Goal: Answer question/provide support

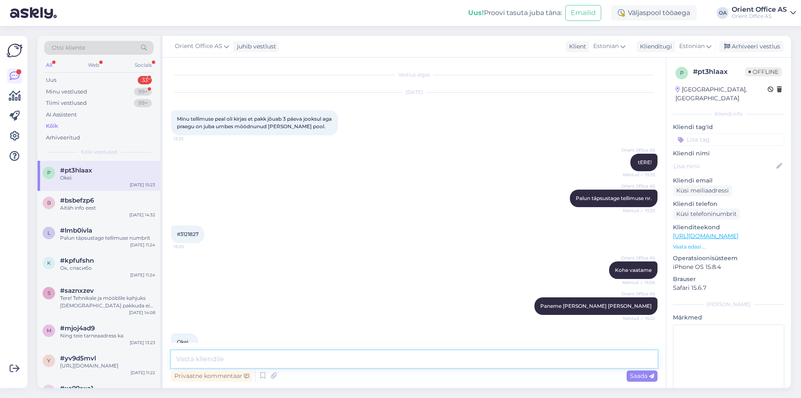
scroll to position [17, 0]
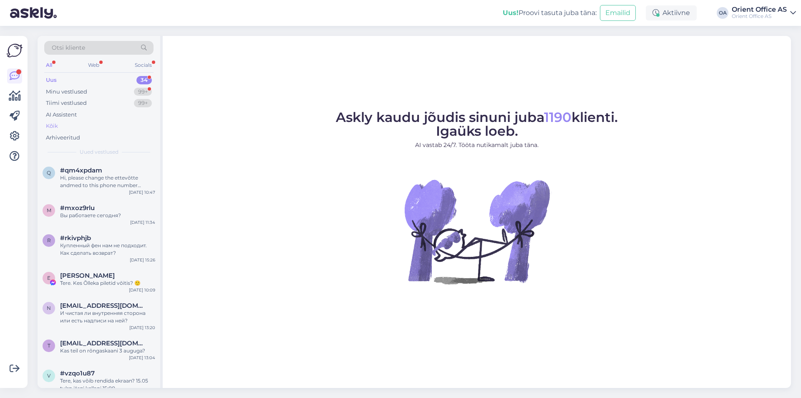
click at [87, 127] on div "Kõik" at bounding box center [98, 126] width 109 height 12
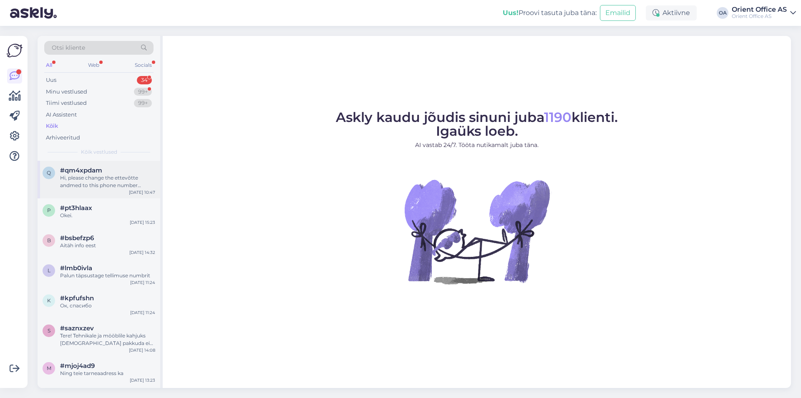
click at [138, 177] on div "Hi, please change the ettevõtte andmed to this phone number [PHONE_NUMBER] and …" at bounding box center [107, 181] width 95 height 15
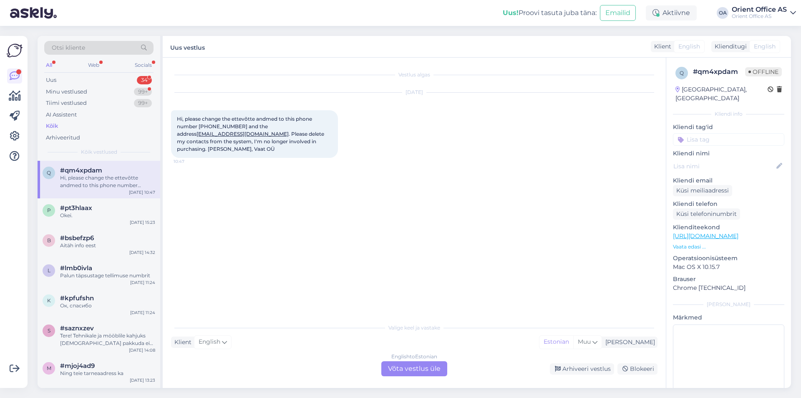
click at [415, 365] on div "English to Estonian Võta vestlus üle" at bounding box center [414, 368] width 66 height 15
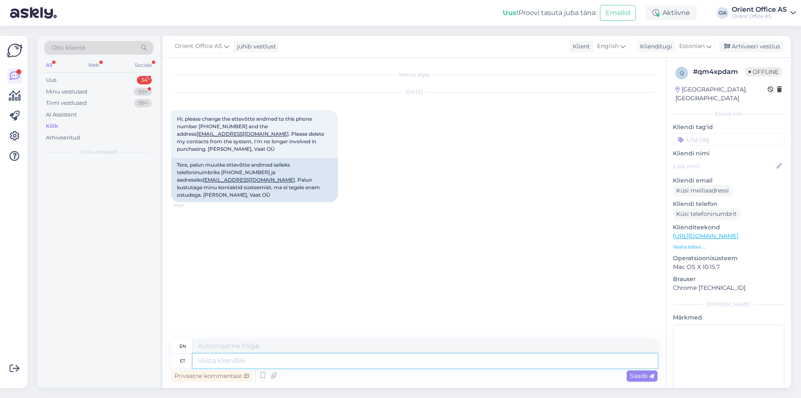
click at [413, 365] on textarea at bounding box center [425, 360] width 465 height 14
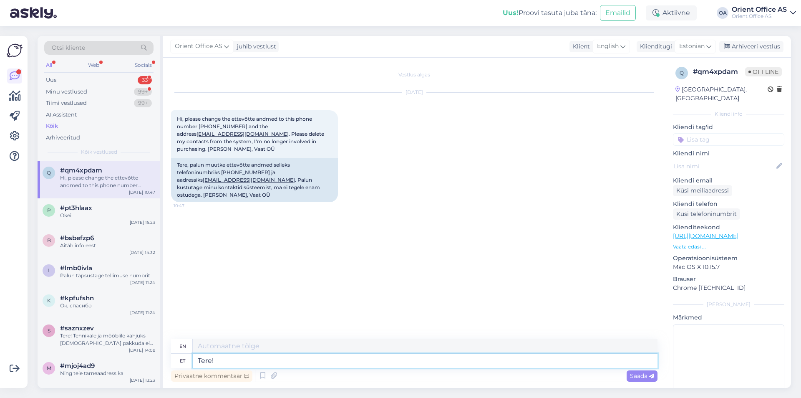
type textarea "Tere!"
type textarea "Hello!"
type textarea "Tere! Tehtud."
type textarea "Hello! Done."
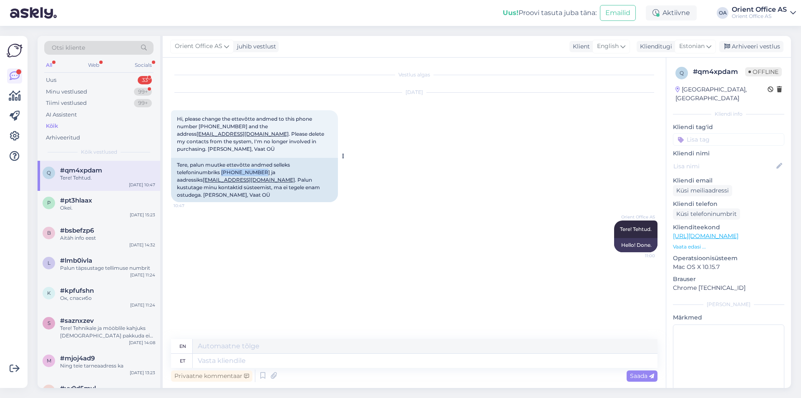
drag, startPoint x: 257, startPoint y: 166, endPoint x: 222, endPoint y: 167, distance: 34.7
click at [222, 167] on div "Tere, palun muutke ettevõtte andmed selleks telefoninumbriks [PHONE_NUMBER] ja …" at bounding box center [254, 180] width 167 height 44
copy div "[PHONE_NUMBER]"
drag, startPoint x: 325, startPoint y: 165, endPoint x: 292, endPoint y: 166, distance: 32.2
click at [292, 166] on div "Tere, palun muutke ettevõtte andmed selleks telefoninumbriks [PHONE_NUMBER] ja …" at bounding box center [254, 180] width 167 height 44
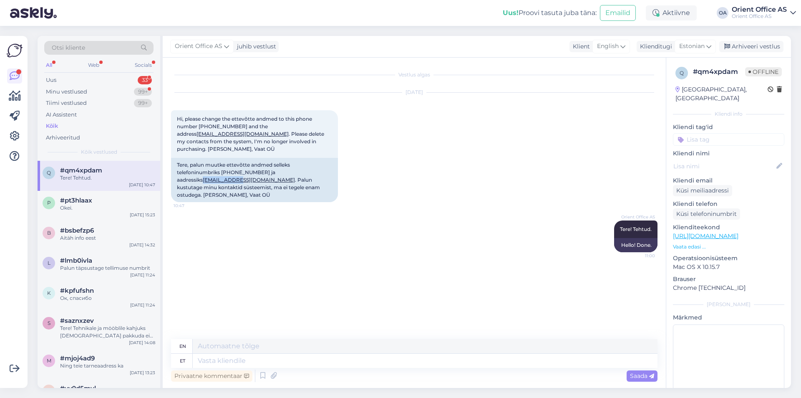
copy link "[EMAIL_ADDRESS][DOMAIN_NAME]"
drag, startPoint x: 257, startPoint y: 164, endPoint x: 223, endPoint y: 165, distance: 33.8
click at [223, 165] on div "Tere, palun muutke ettevõtte andmed selleks telefoninumbriks [PHONE_NUMBER] ja …" at bounding box center [254, 180] width 167 height 44
copy div "[PHONE_NUMBER]"
drag, startPoint x: 326, startPoint y: 164, endPoint x: 293, endPoint y: 164, distance: 33.0
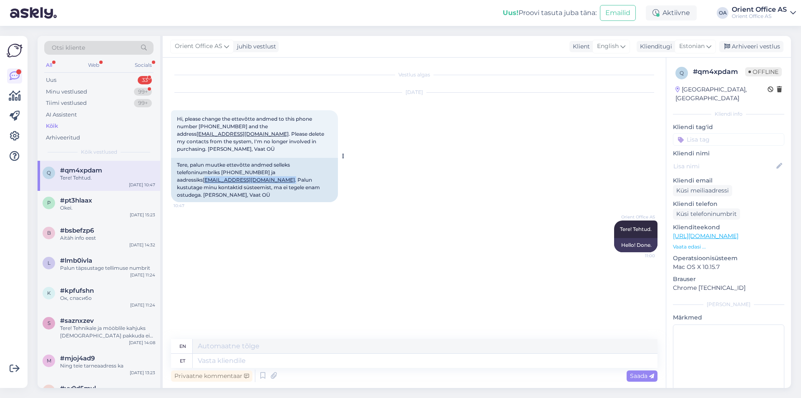
click at [293, 164] on div "Tere, palun muutke ettevõtte andmed selleks telefoninumbriks [PHONE_NUMBER] ja …" at bounding box center [254, 180] width 167 height 44
copy div "[EMAIL_ADDRESS][DOMAIN_NAME] ."
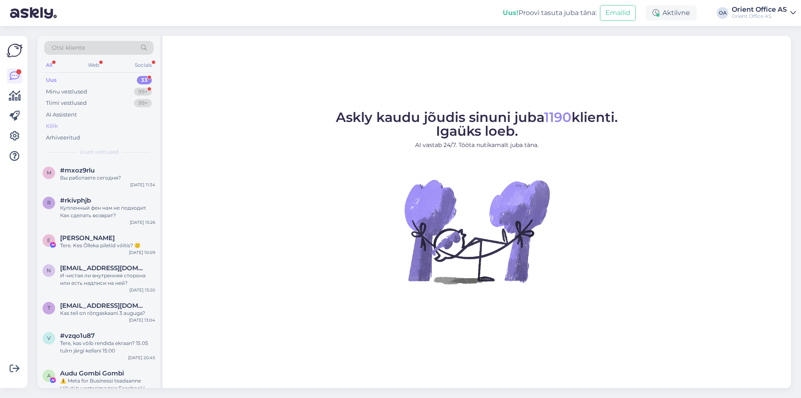
click at [51, 124] on div "Kõik" at bounding box center [52, 126] width 12 height 8
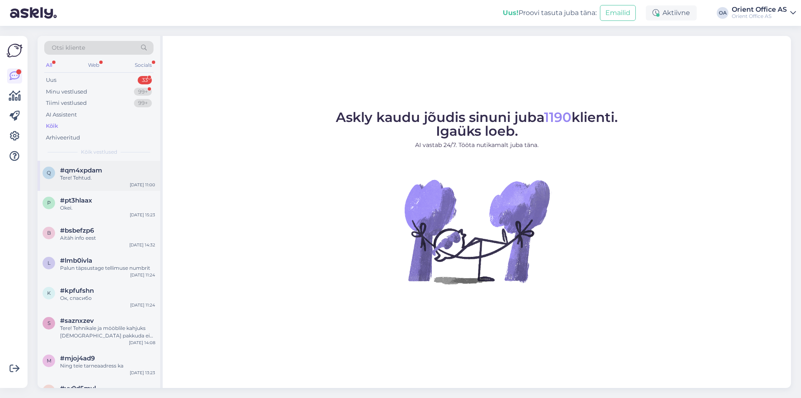
click at [105, 182] on div "q #qm4xpdam Tere! Tehtud. Sep 2 11:00" at bounding box center [99, 176] width 123 height 30
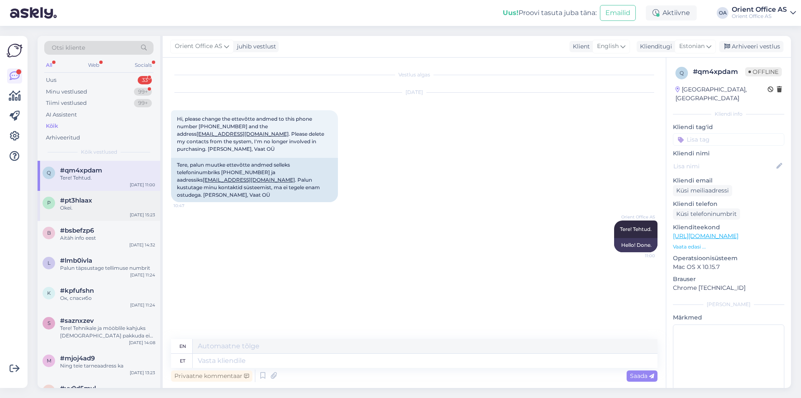
drag, startPoint x: 98, startPoint y: 202, endPoint x: 97, endPoint y: 211, distance: 8.8
click at [97, 202] on div "#pt3hlaax" at bounding box center [107, 201] width 95 height 8
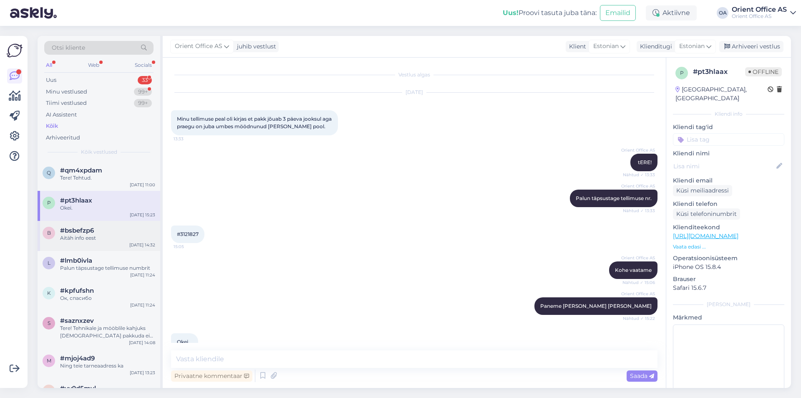
scroll to position [17, 0]
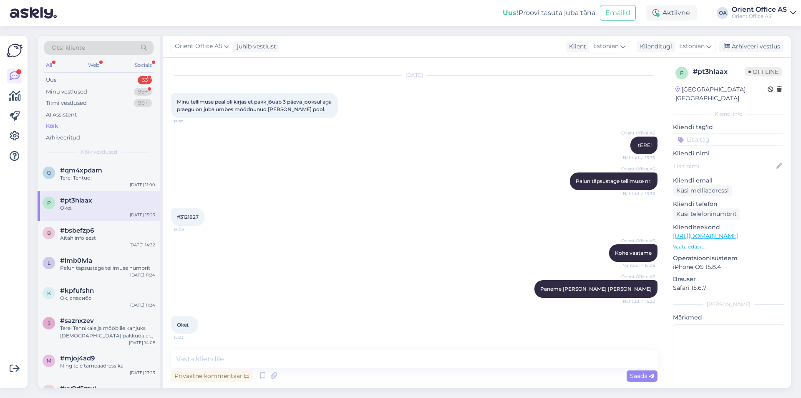
click at [185, 212] on div "#3121827 15:05" at bounding box center [187, 217] width 33 height 18
copy div "3121827 15:05"
click at [356, 172] on div "Orient Office AS Palun täpsustage tellimuse nr. Nähtud ✓ 13:33" at bounding box center [414, 181] width 486 height 36
click at [78, 129] on div "Kõik" at bounding box center [98, 126] width 109 height 12
